Goal: Task Accomplishment & Management: Use online tool/utility

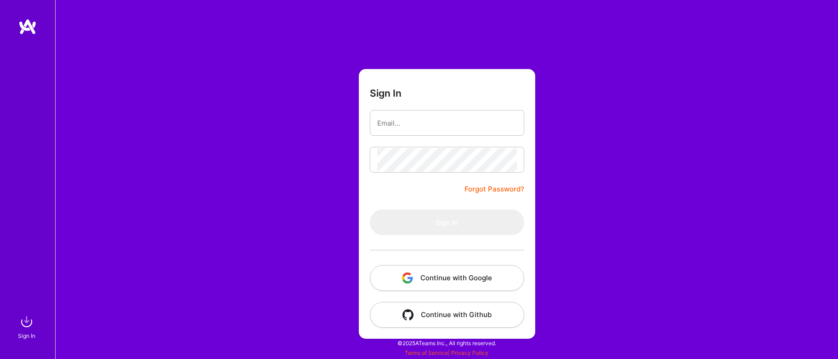
click at [407, 124] on input "email" at bounding box center [447, 122] width 140 height 23
click at [0, 354] on com-1password-button at bounding box center [0, 354] width 0 height 0
type input "[EMAIL_ADDRESS][DOMAIN_NAME]"
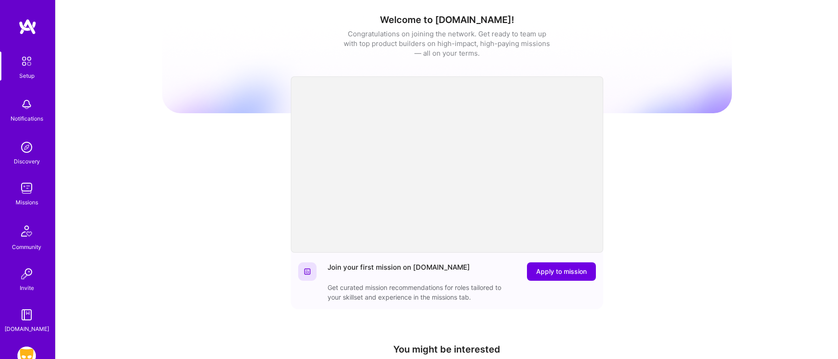
click at [28, 354] on img at bounding box center [26, 355] width 18 height 18
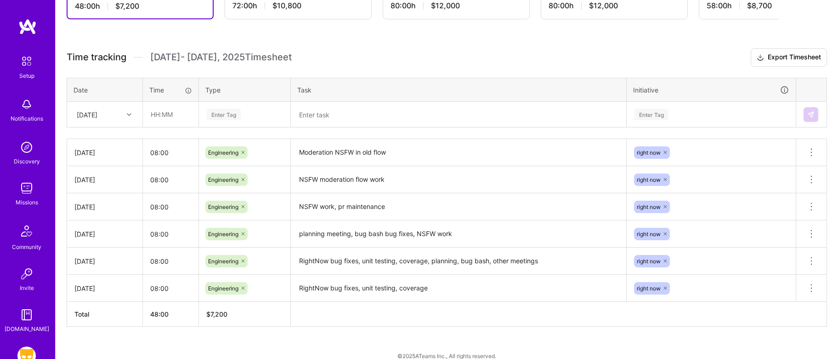
scroll to position [225, 0]
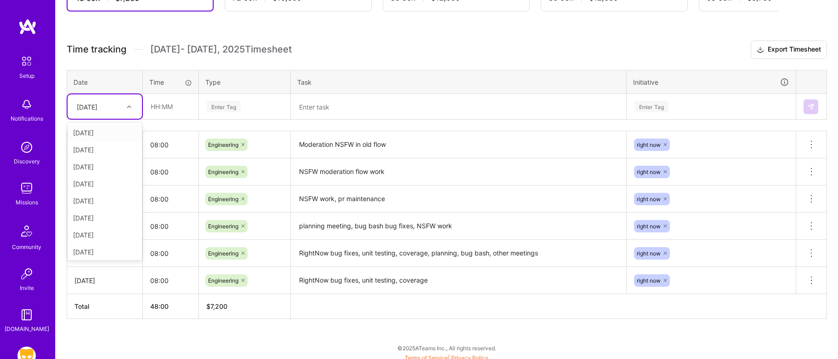
click at [131, 104] on icon at bounding box center [129, 106] width 5 height 5
click at [97, 232] on div "[DATE]" at bounding box center [105, 232] width 74 height 17
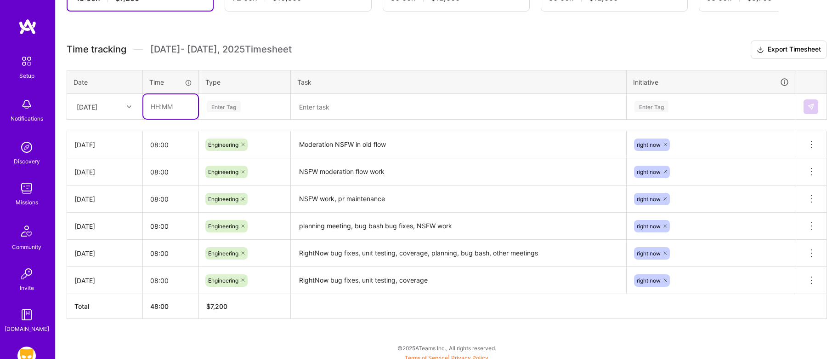
click at [161, 110] on input "text" at bounding box center [170, 106] width 55 height 24
type input "08:00"
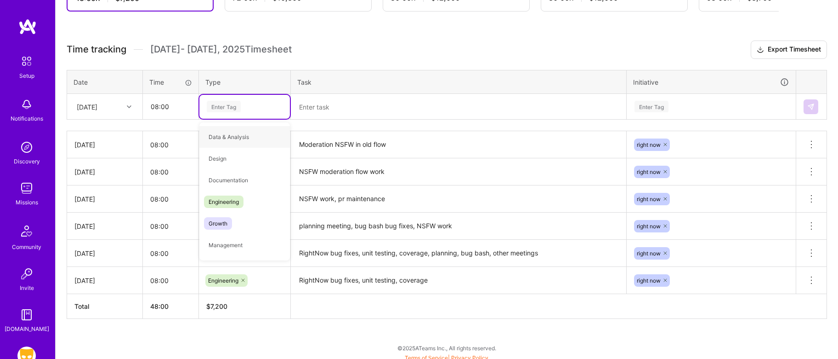
type input "r"
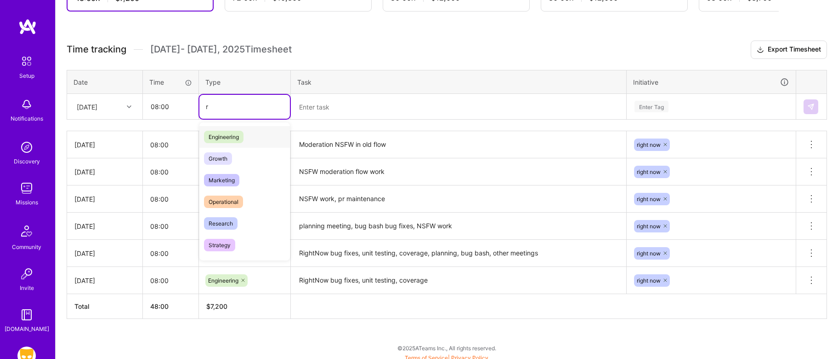
click at [239, 135] on span "Engineering" at bounding box center [224, 137] width 40 height 12
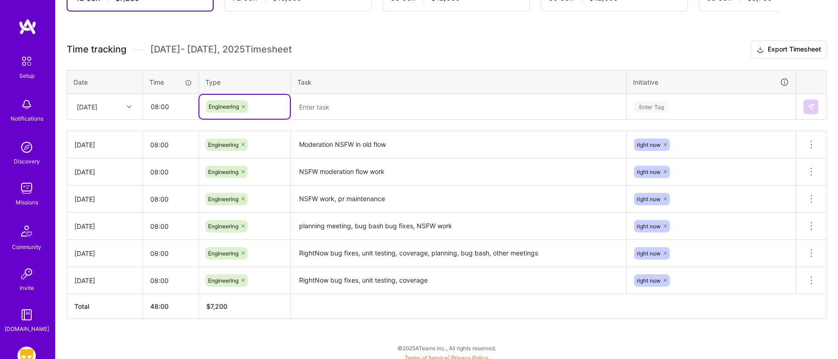
click at [337, 102] on textarea at bounding box center [459, 107] width 334 height 24
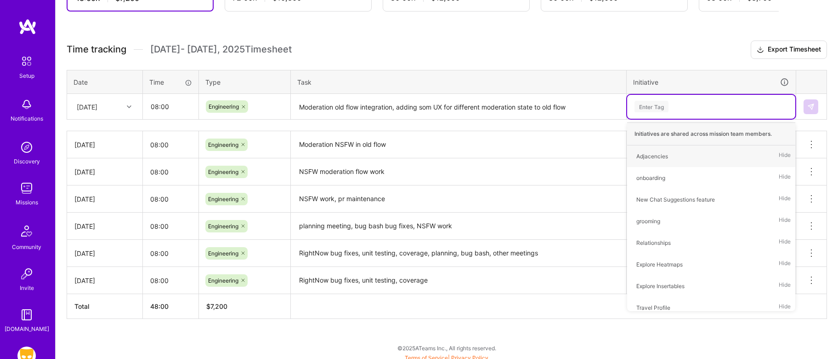
click at [432, 105] on textarea "Moderation old flow integration, adding som UX for different moderation state t…" at bounding box center [459, 107] width 334 height 24
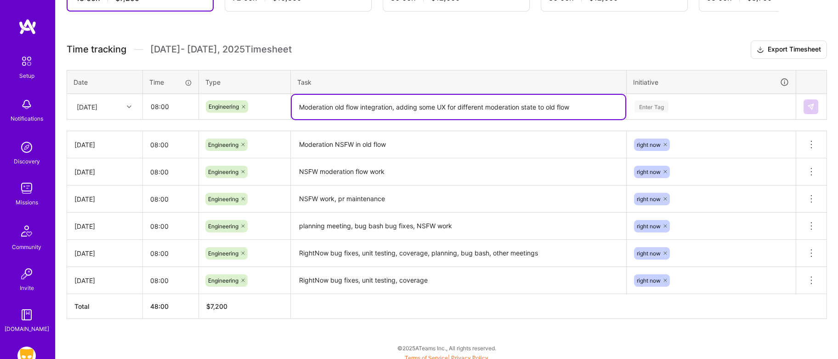
type textarea "Moderation old flow integration, adding some UX for different moderation state …"
click at [684, 102] on div "Enter Tag" at bounding box center [711, 106] width 155 height 11
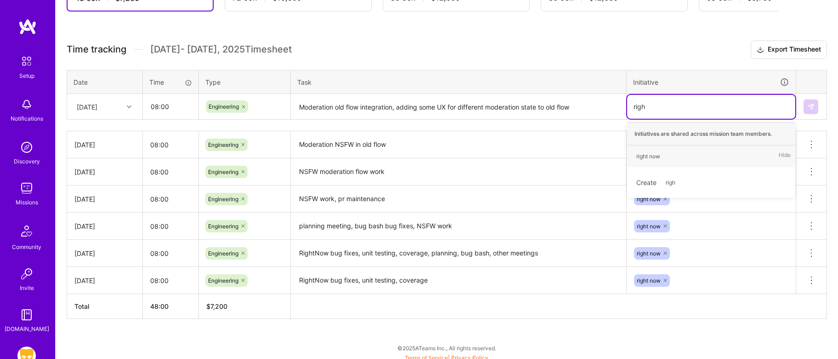
type input "right"
click at [658, 153] on div "right now" at bounding box center [649, 156] width 24 height 10
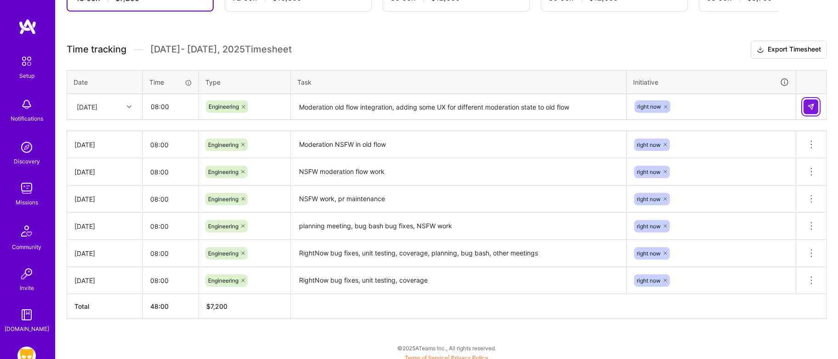
click at [814, 108] on img at bounding box center [811, 106] width 7 height 7
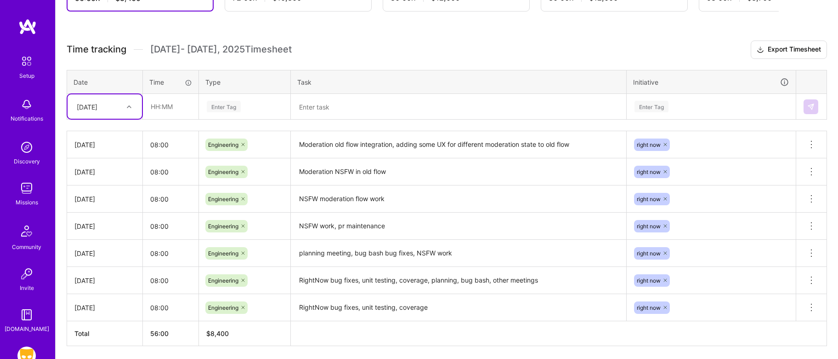
click at [135, 108] on div at bounding box center [130, 107] width 14 height 12
click at [97, 237] on div "[DATE]" at bounding box center [105, 232] width 74 height 17
click at [165, 100] on input "text" at bounding box center [170, 106] width 55 height 24
type input "06:00"
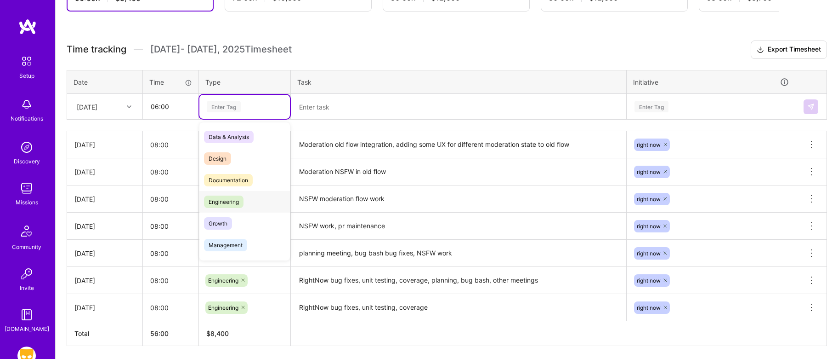
click at [222, 199] on span "Engineering" at bounding box center [224, 201] width 40 height 12
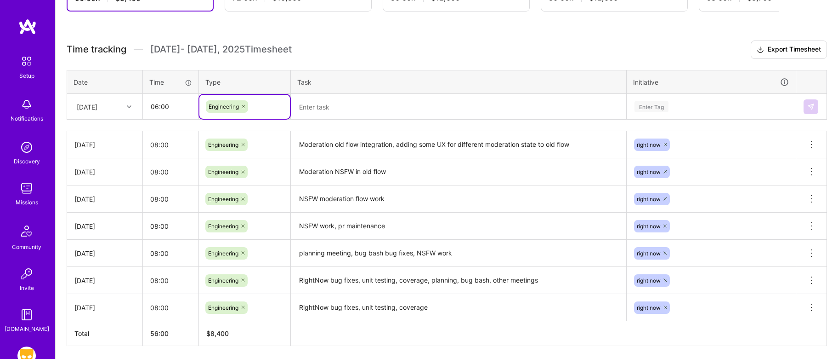
click at [319, 113] on textarea at bounding box center [459, 107] width 334 height 24
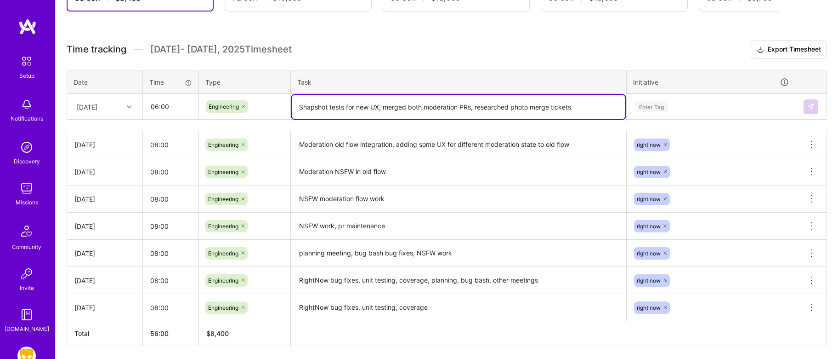
type textarea "Snapshot tests for new UX, merged both moderation PRs, researched photo merge t…"
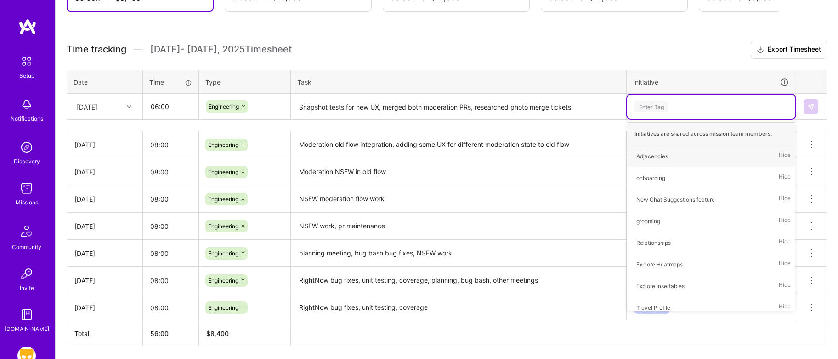
type input "e"
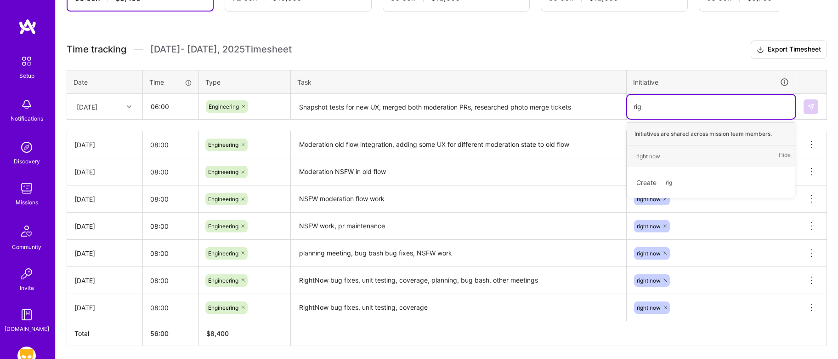
type input "right"
click at [658, 154] on div "right now" at bounding box center [649, 156] width 24 height 10
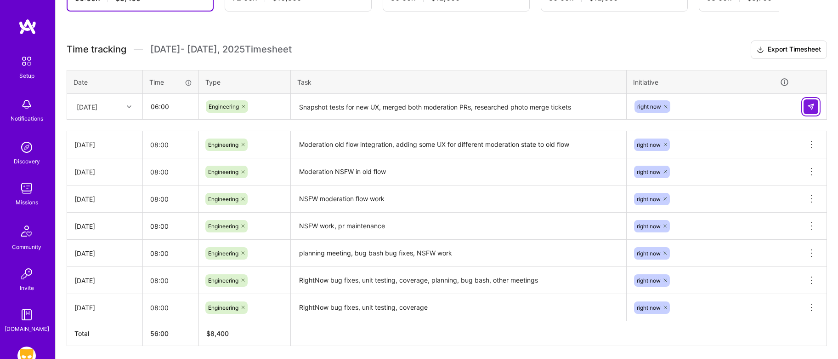
click at [813, 109] on button at bounding box center [811, 106] width 15 height 15
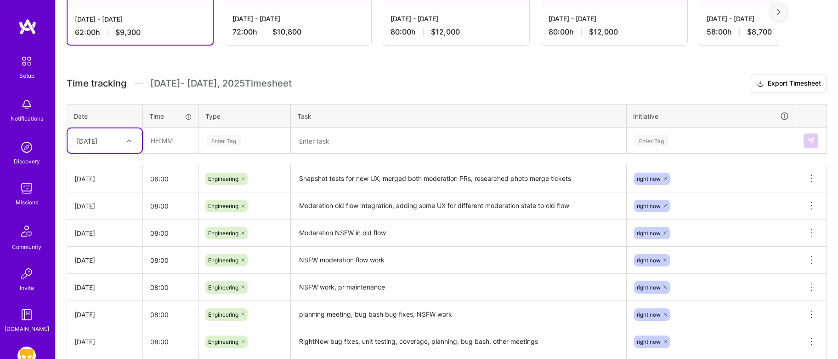
scroll to position [284, 0]
